Goal: Check status

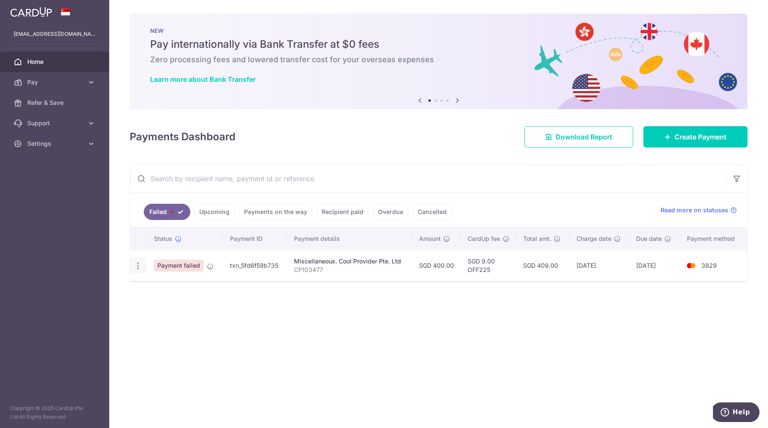
click at [133, 269] on div at bounding box center [138, 266] width 16 height 16
click at [140, 271] on div at bounding box center [138, 266] width 16 height 16
click at [135, 263] on icon "button" at bounding box center [138, 266] width 9 height 9
click at [30, 52] on link "Home" at bounding box center [54, 62] width 109 height 20
click at [30, 55] on link "Home" at bounding box center [54, 62] width 109 height 20
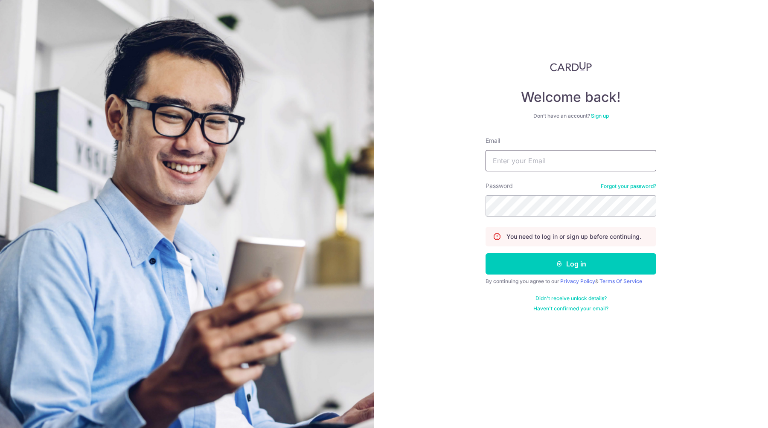
type input "[EMAIL_ADDRESS][DOMAIN_NAME]"
click at [585, 268] on button "Log in" at bounding box center [571, 263] width 171 height 21
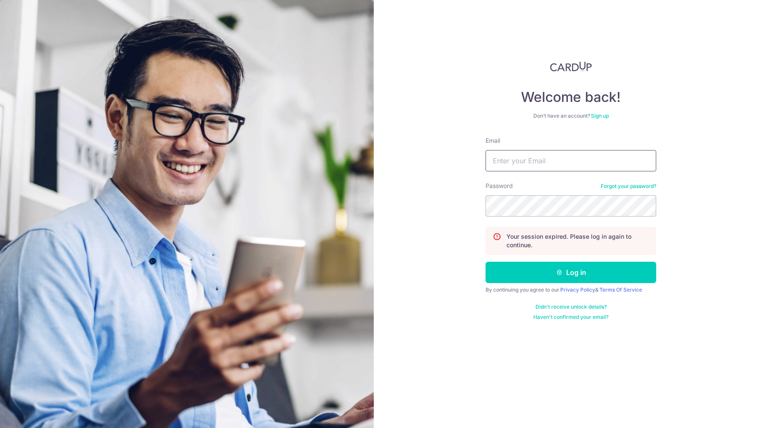
type input "[EMAIL_ADDRESS][DOMAIN_NAME]"
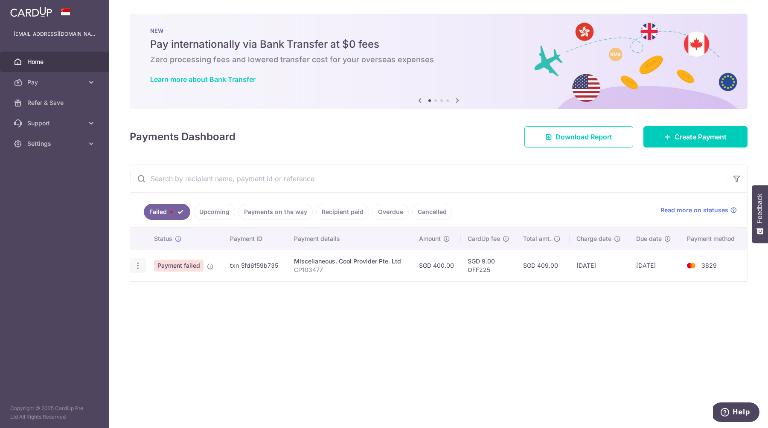
click at [142, 266] on icon "button" at bounding box center [138, 266] width 9 height 9
click at [142, 267] on icon "button" at bounding box center [138, 266] width 9 height 9
click at [139, 268] on icon "button" at bounding box center [138, 266] width 9 height 9
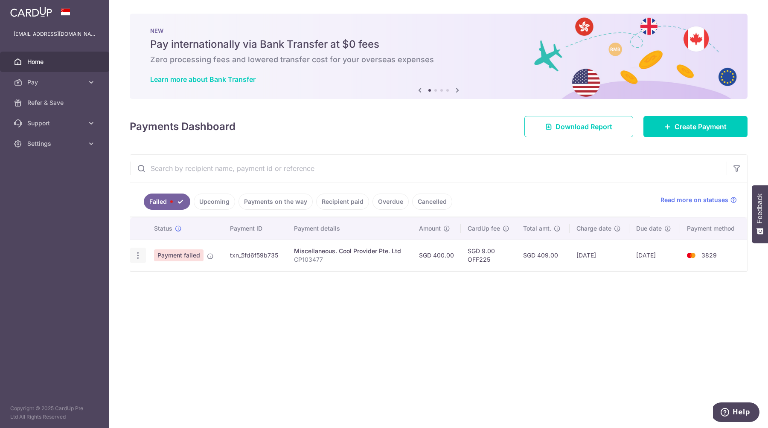
click at [139, 256] on icon "button" at bounding box center [138, 255] width 9 height 9
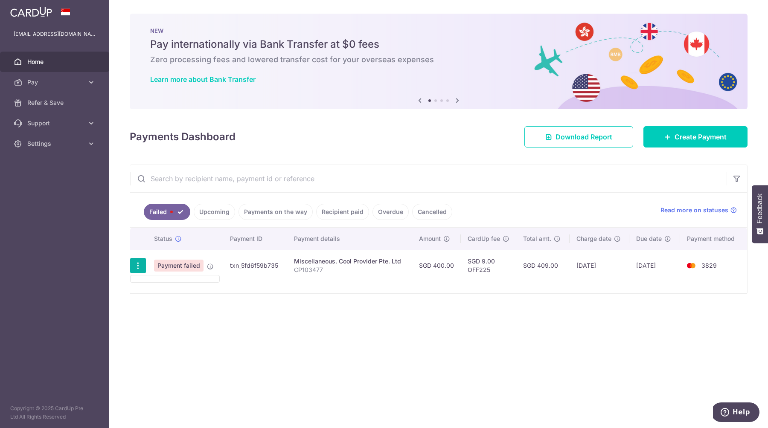
click at [138, 263] on icon "button" at bounding box center [138, 266] width 9 height 9
click at [676, 209] on span "Read more on statuses" at bounding box center [695, 210] width 68 height 9
click at [137, 266] on icon "button" at bounding box center [138, 266] width 9 height 9
click at [161, 279] on ul at bounding box center [175, 279] width 90 height 8
click at [182, 265] on span "Payment failed" at bounding box center [178, 266] width 49 height 12
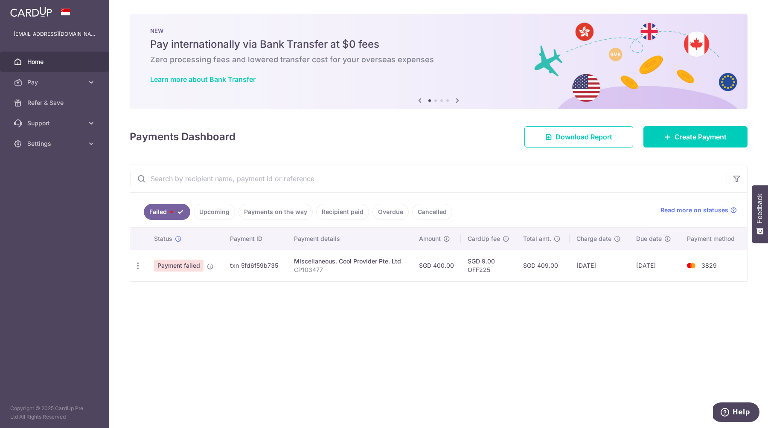
click at [253, 266] on td "txn_5fd6f59b735" at bounding box center [255, 265] width 64 height 31
click at [344, 262] on div "Miscellaneous. Cool Provider Pte. Ltd" at bounding box center [349, 261] width 111 height 9
click at [209, 217] on link "Upcoming" at bounding box center [214, 212] width 41 height 16
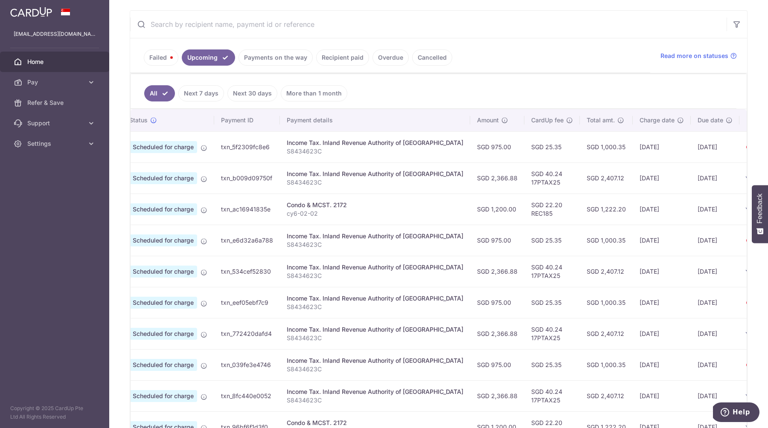
scroll to position [0, 15]
